Goal: Complete application form

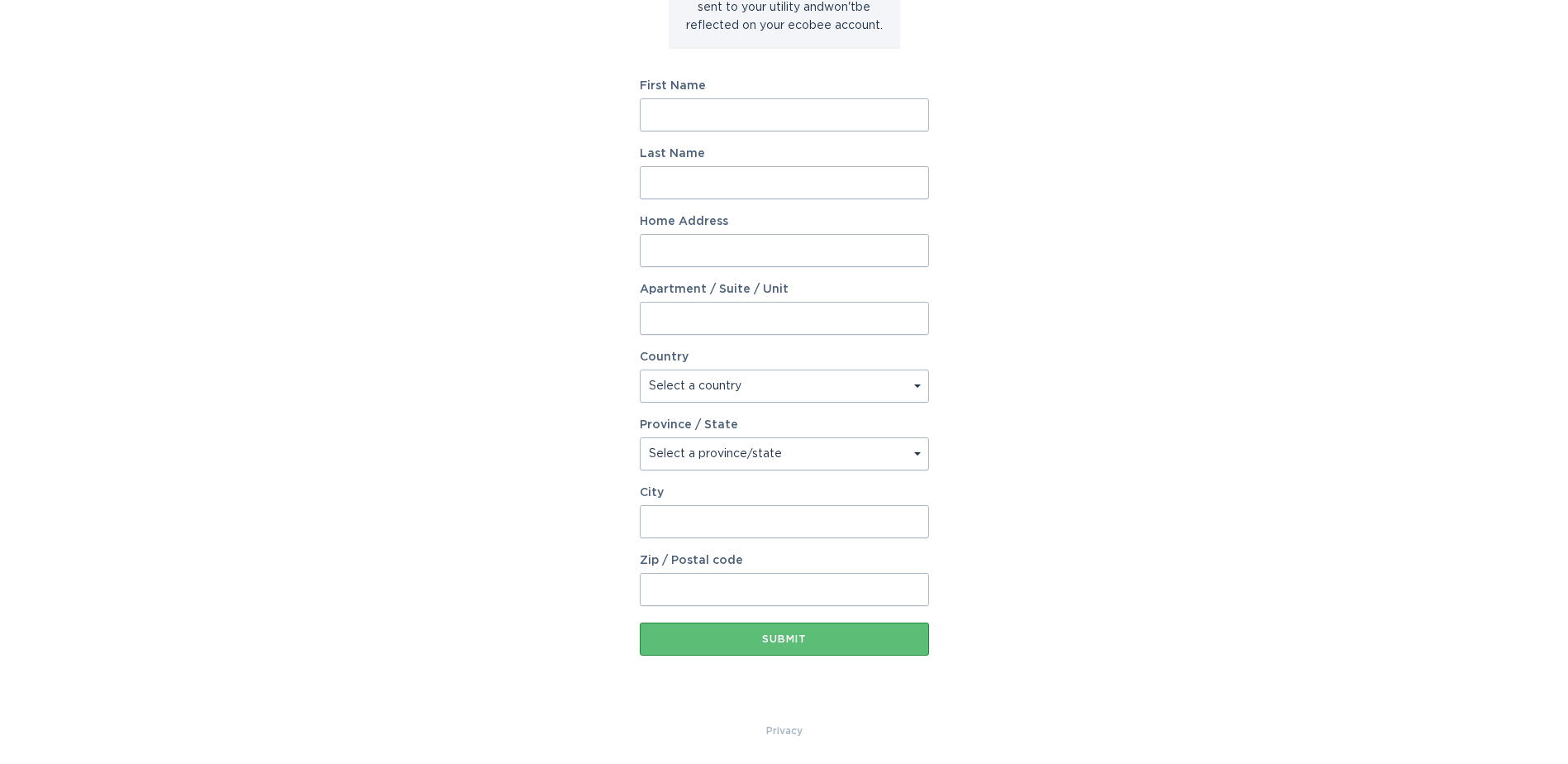
scroll to position [243, 0]
click at [691, 107] on input "First Name" at bounding box center [784, 114] width 290 height 33
type input "[PERSON_NAME]"
type input "[STREET_ADDRESS]"
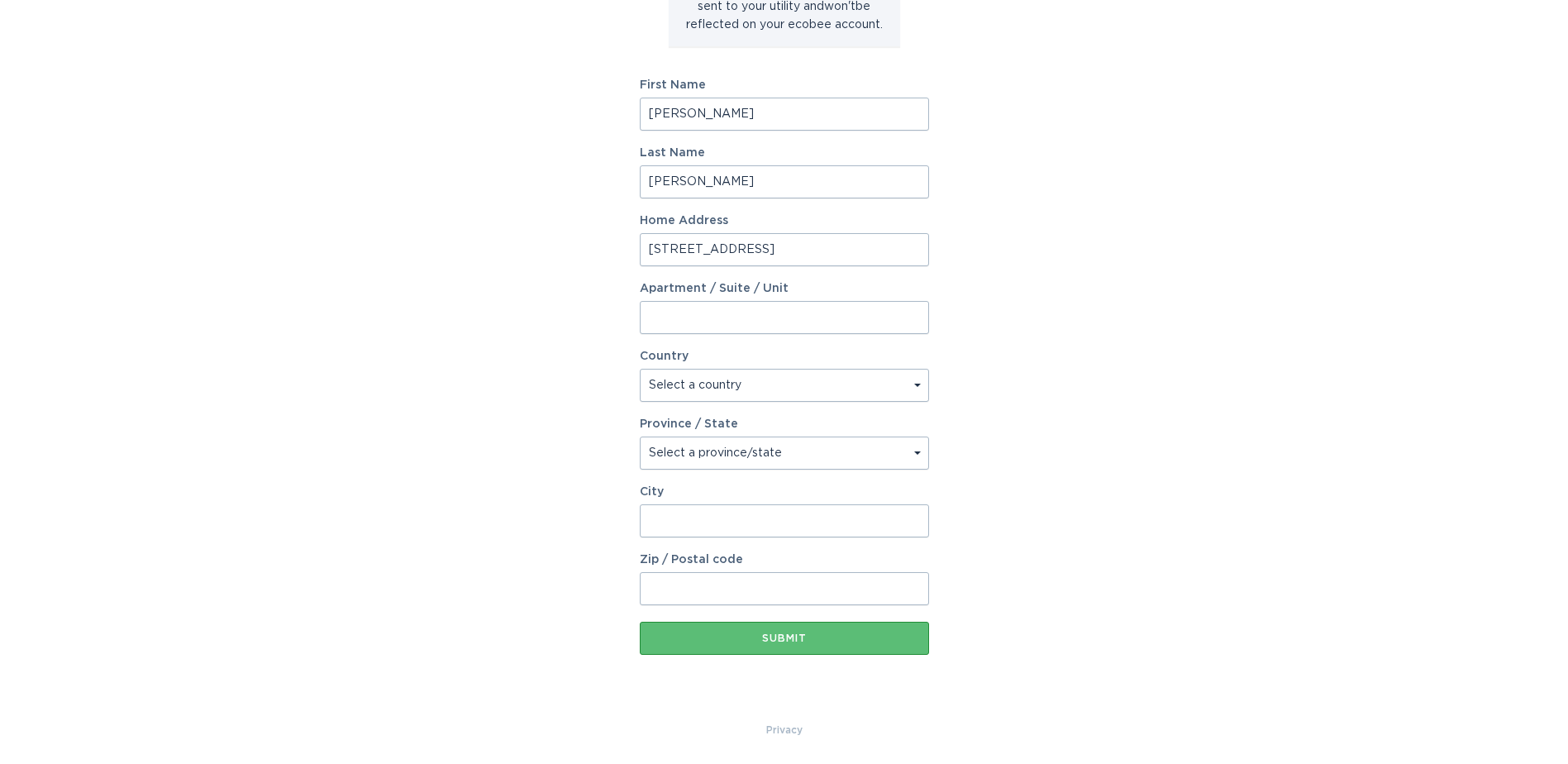
type input "201"
select select "US"
type input "[PERSON_NAME]"
type input "48084"
select select "MI"
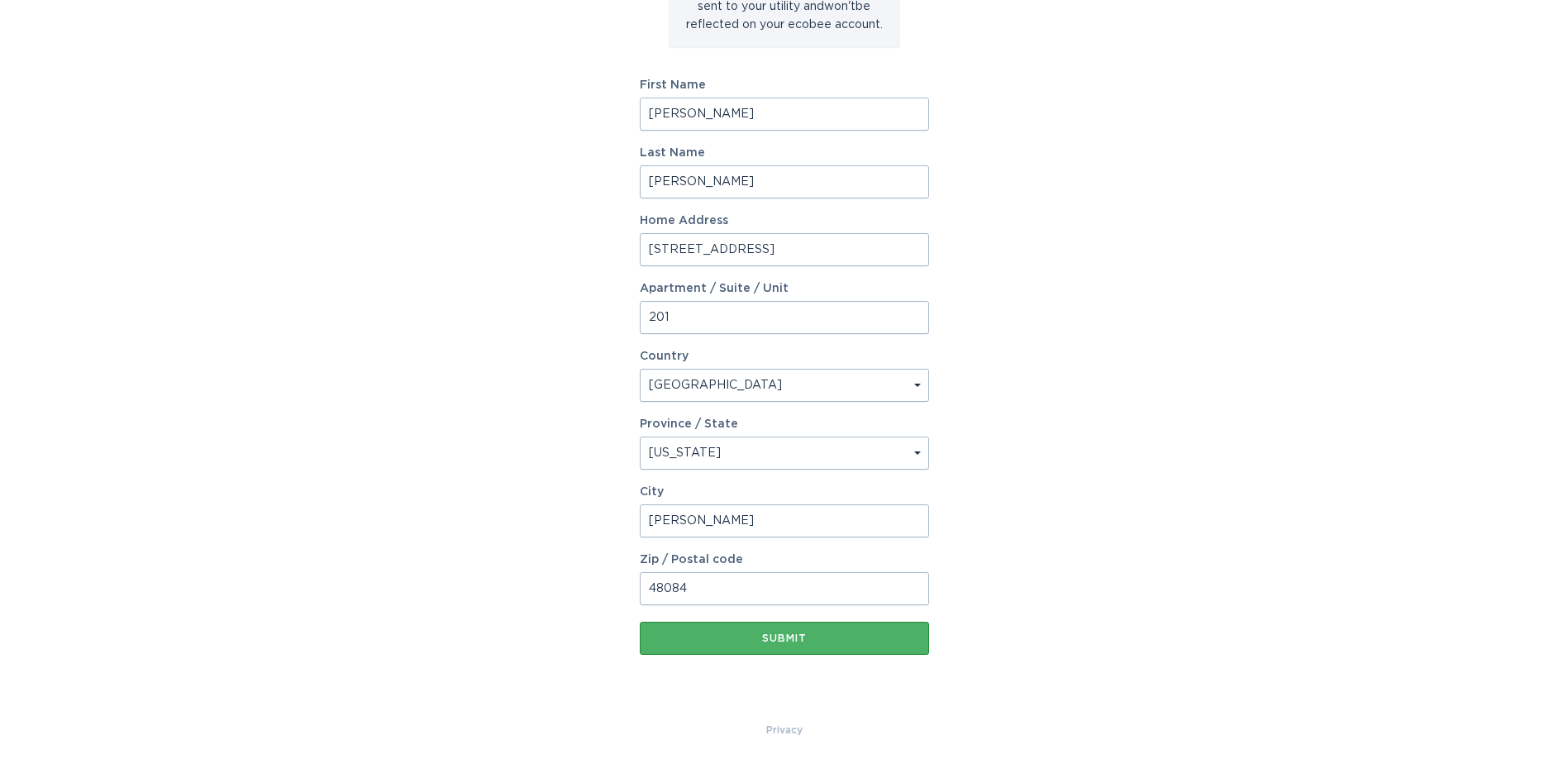
click at [766, 641] on div "Submit" at bounding box center [784, 638] width 273 height 10
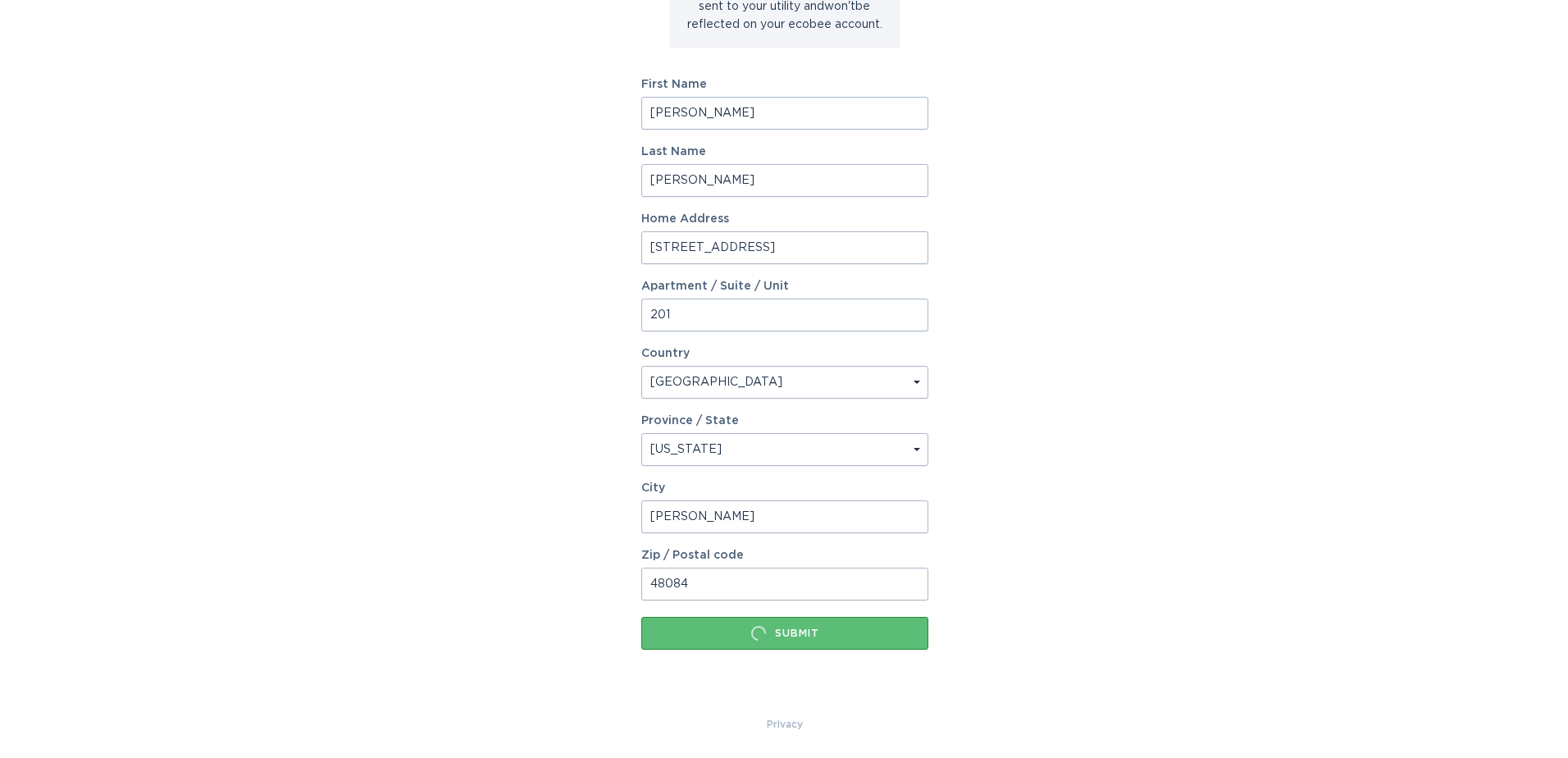
scroll to position [0, 0]
